Goal: Task Accomplishment & Management: Complete application form

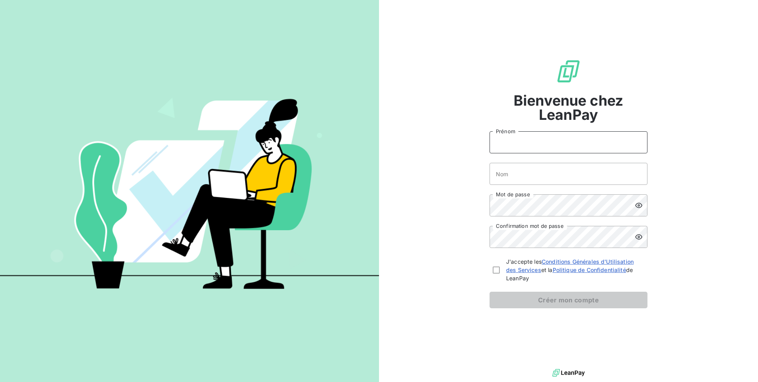
click at [537, 141] on input "Prénom" at bounding box center [568, 142] width 158 height 22
type input "Léna"
type input "Soukharevskoff"
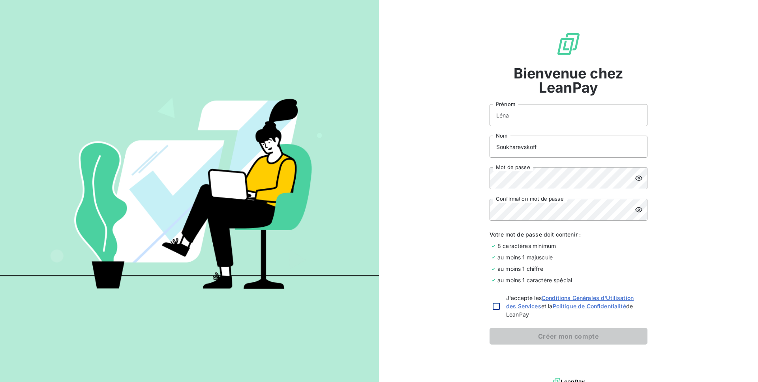
click at [493, 306] on div at bounding box center [496, 306] width 7 height 7
checkbox input "true"
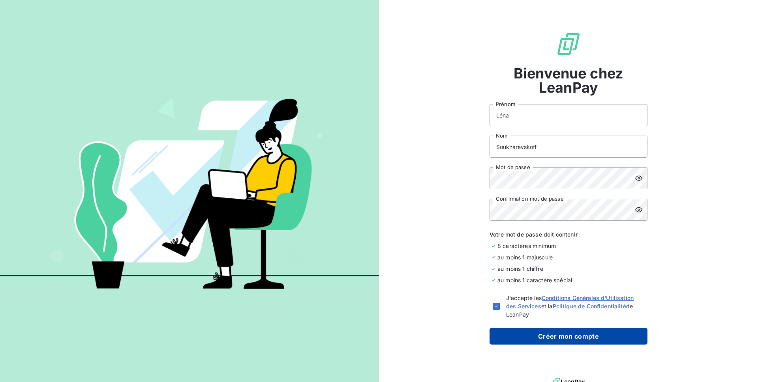
click at [532, 339] on button "Créer mon compte" at bounding box center [568, 336] width 158 height 17
